Goal: Information Seeking & Learning: Learn about a topic

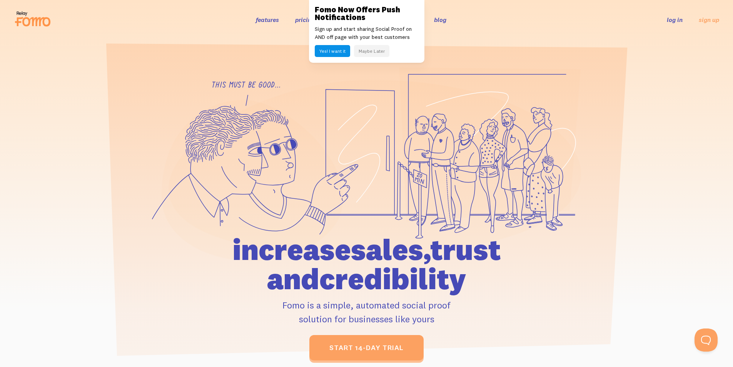
click at [471, 147] on icon at bounding box center [489, 144] width 181 height 154
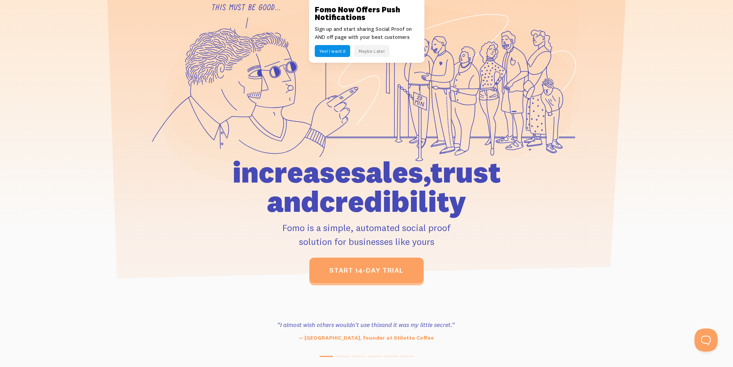
scroll to position [77, 0]
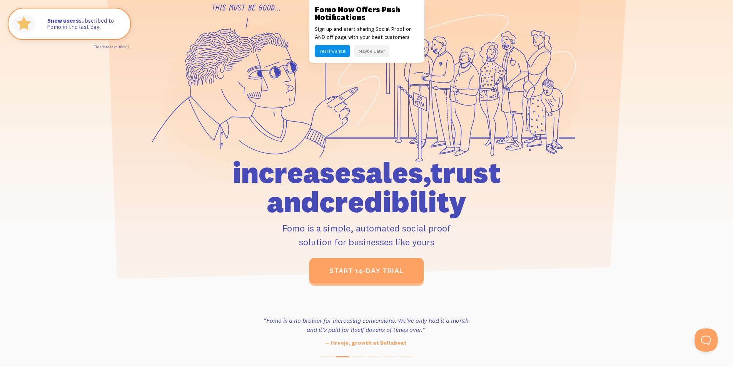
drag, startPoint x: 188, startPoint y: 159, endPoint x: 459, endPoint y: 208, distance: 275.3
click at [459, 208] on h1 "increase sales, trust and credibility" at bounding box center [367, 187] width 356 height 58
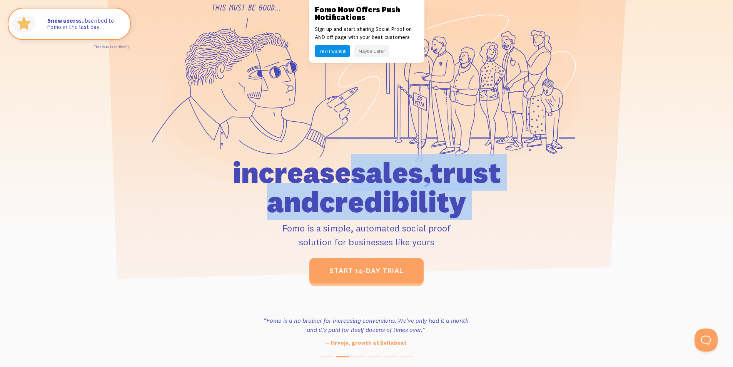
drag, startPoint x: 458, startPoint y: 208, endPoint x: 166, endPoint y: 180, distance: 293.7
click at [166, 180] on div at bounding box center [366, 136] width 439 height 293
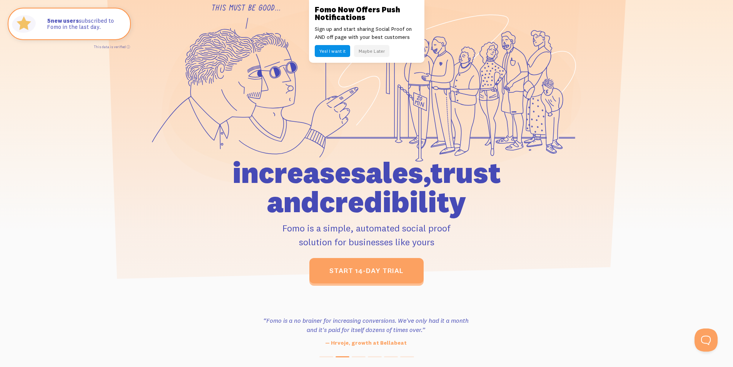
click at [166, 180] on icon at bounding box center [366, 87] width 429 height 194
drag, startPoint x: 166, startPoint y: 180, endPoint x: 421, endPoint y: 204, distance: 256.3
click at [421, 204] on div at bounding box center [366, 136] width 439 height 293
click at [421, 204] on h1 "increase sales, trust and credibility" at bounding box center [367, 187] width 356 height 58
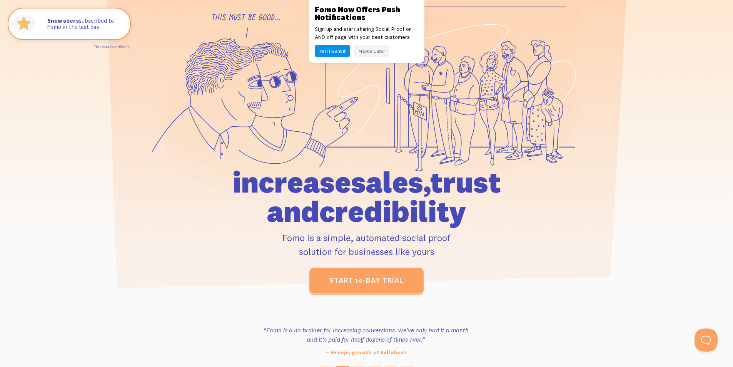
scroll to position [0, 0]
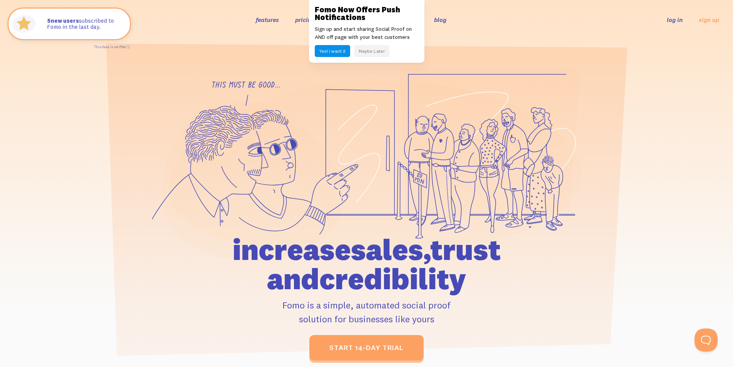
click at [387, 115] on icon at bounding box center [375, 167] width 412 height 174
click at [375, 50] on button "Maybe Later" at bounding box center [371, 51] width 35 height 12
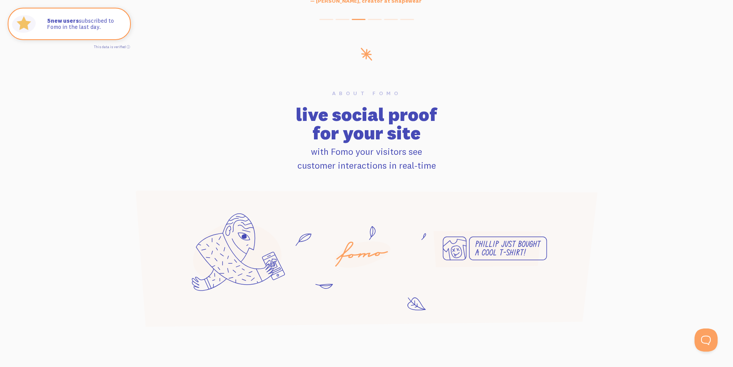
scroll to position [481, 0]
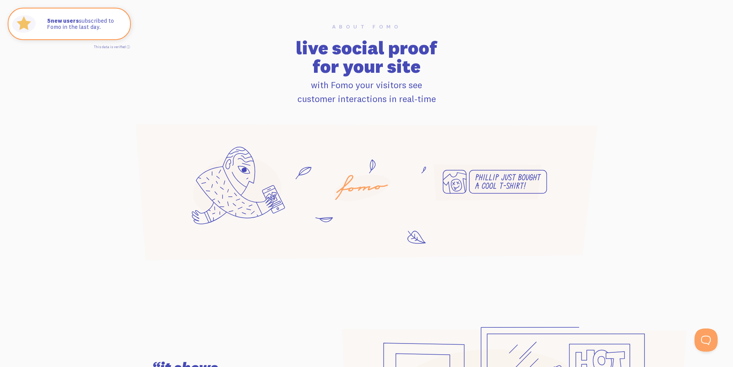
click at [312, 60] on h2 "live social proof for your site" at bounding box center [366, 56] width 483 height 37
click at [269, 46] on h2 "live social proof for your site" at bounding box center [366, 56] width 483 height 37
drag, startPoint x: 373, startPoint y: 65, endPoint x: 447, endPoint y: 97, distance: 80.8
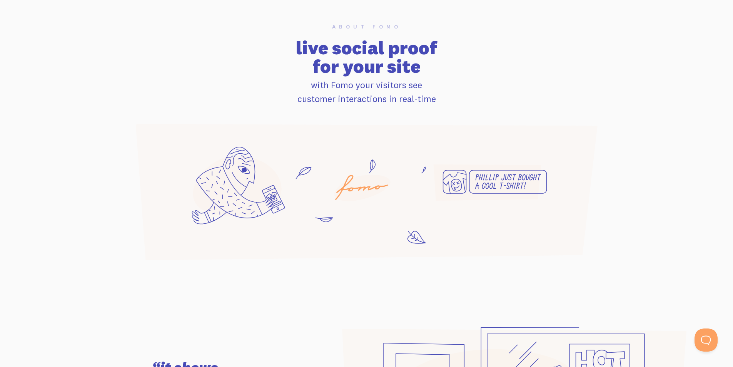
click at [447, 97] on div "About Fomo live social proof for your site with Fomo your visitors see customer…" at bounding box center [366, 65] width 493 height 82
click at [448, 97] on p "with Fomo your visitors see customer interactions in real-time" at bounding box center [366, 92] width 483 height 28
click at [472, 90] on p "with Fomo your visitors see customer interactions in real-time" at bounding box center [366, 92] width 483 height 28
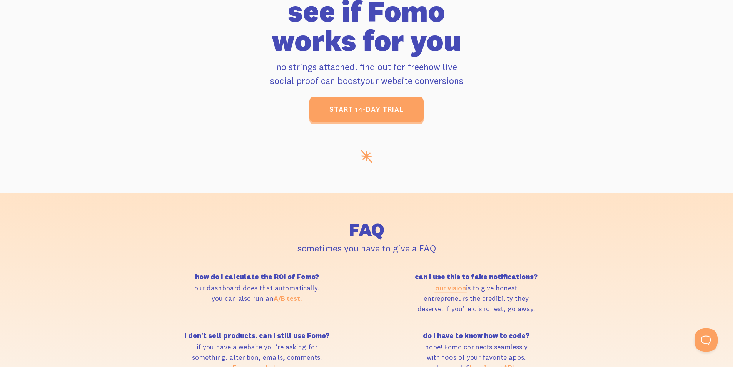
scroll to position [3119, 0]
